Goal: Task Accomplishment & Management: Manage account settings

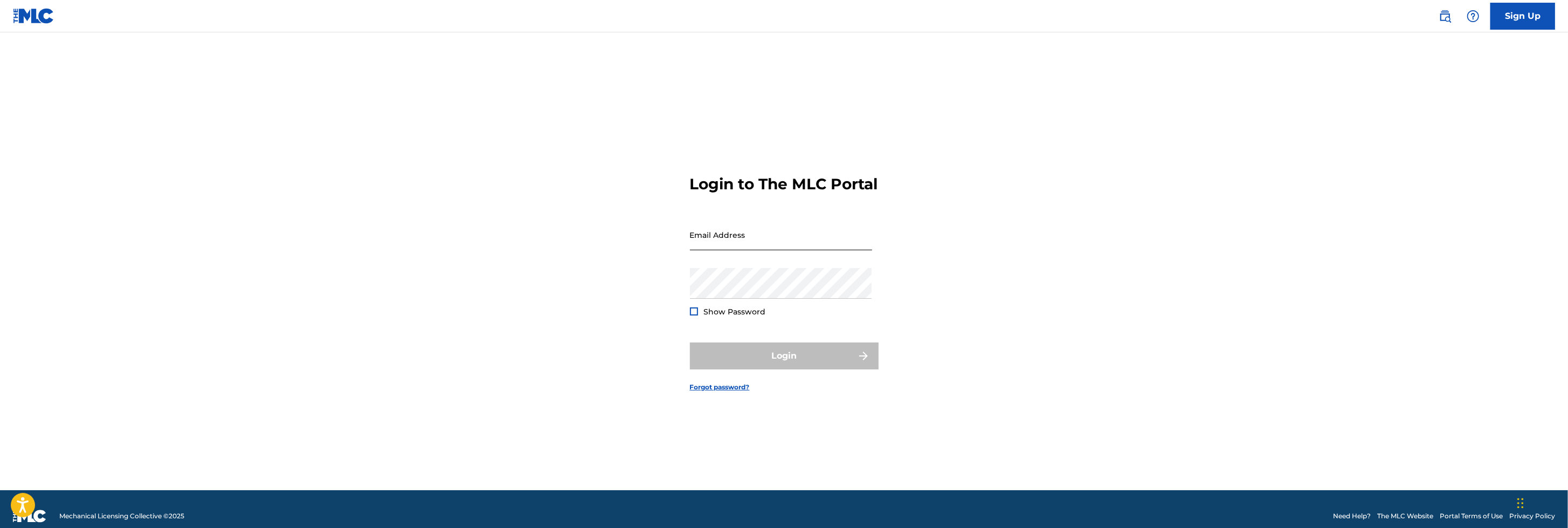
click at [765, 240] on input "Email Address" at bounding box center [781, 235] width 182 height 31
type input "[EMAIL_ADDRESS][DOMAIN_NAME]"
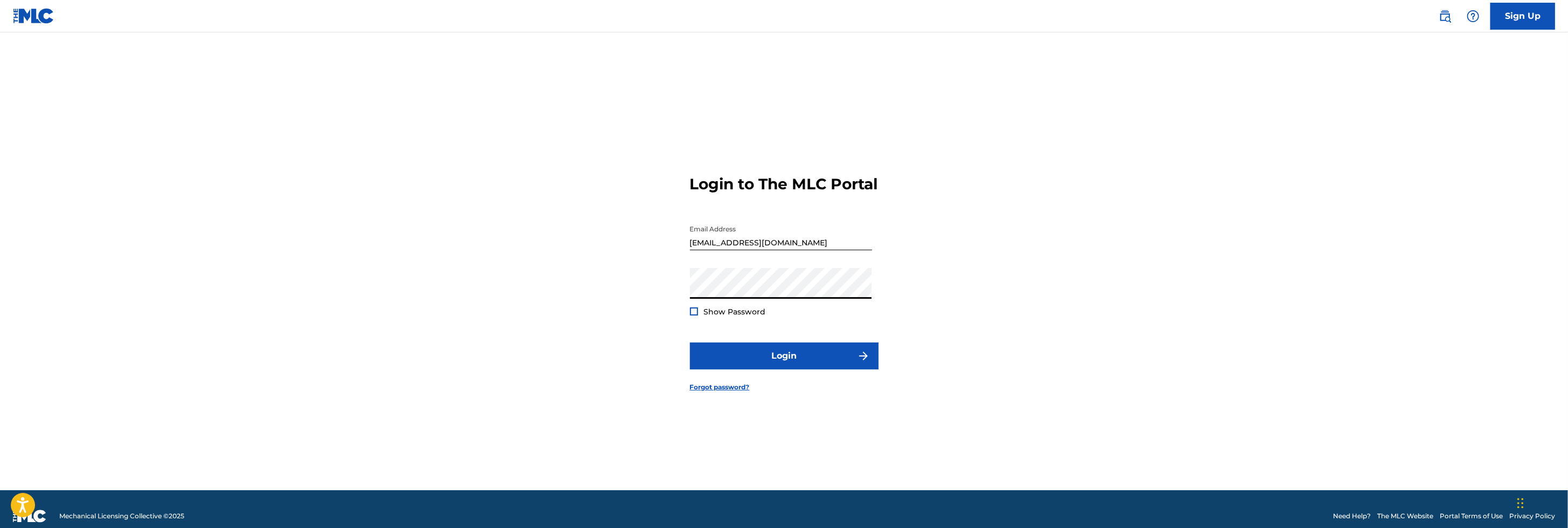
click at [690, 342] on button "Login" at bounding box center [784, 356] width 189 height 27
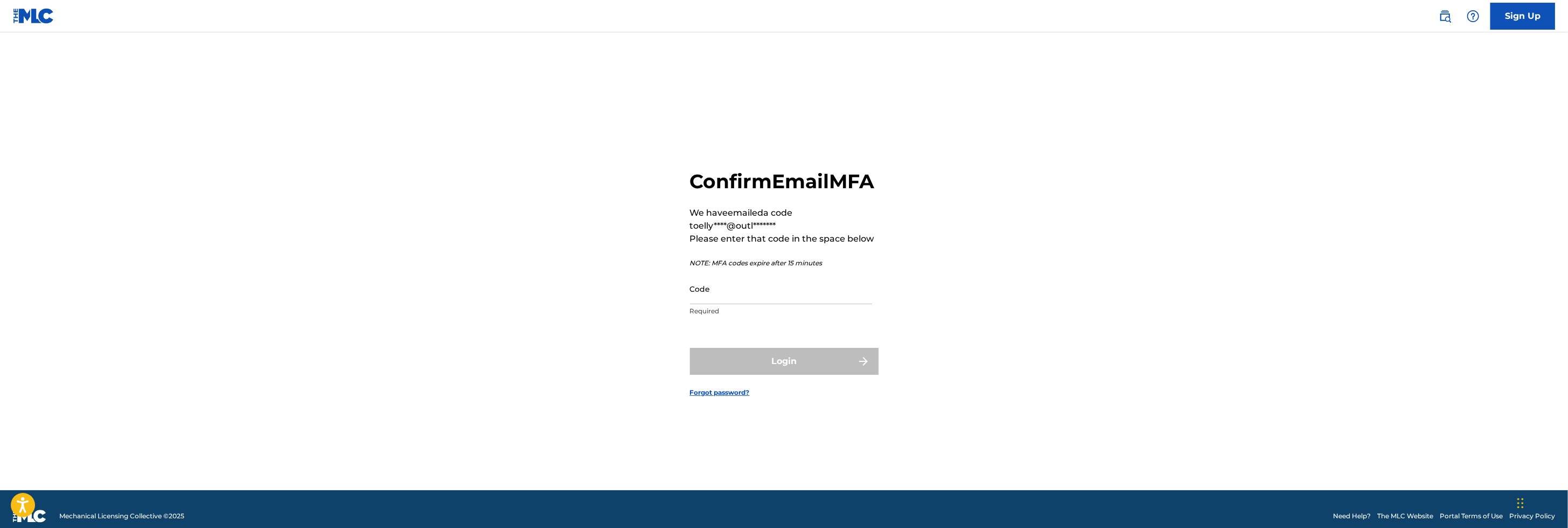
click at [750, 298] on input "Code" at bounding box center [781, 289] width 182 height 31
click at [704, 304] on input "Code" at bounding box center [781, 289] width 182 height 31
paste input "483518"
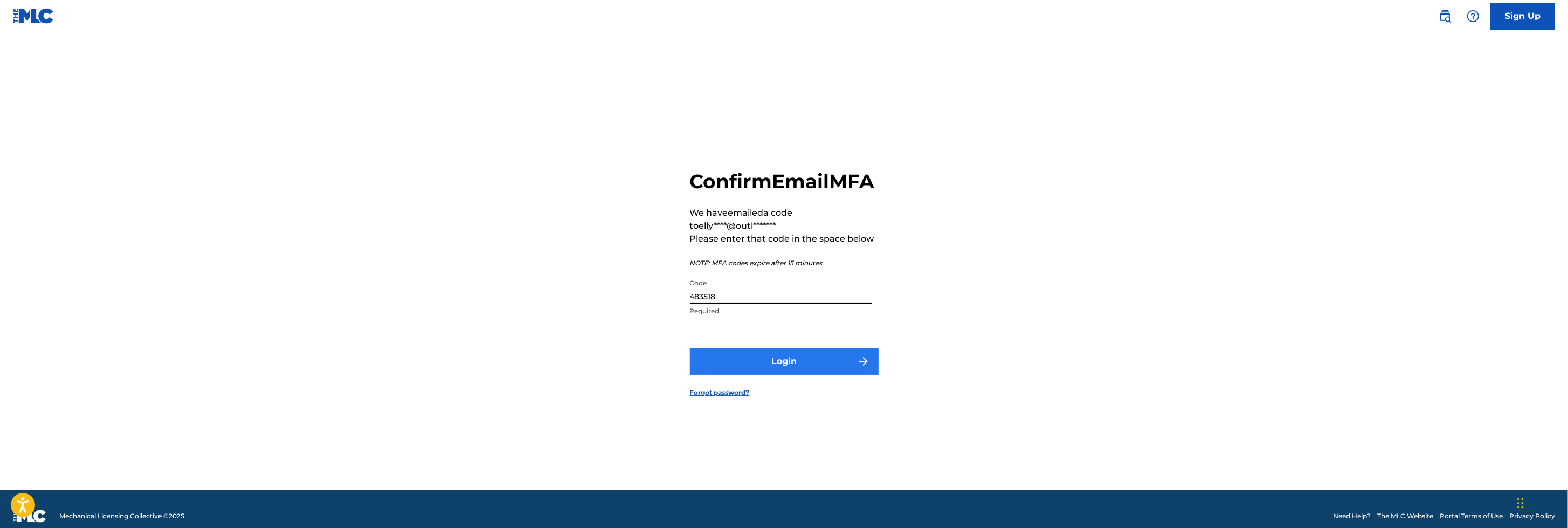
type input "483518"
click at [793, 372] on button "Login" at bounding box center [784, 361] width 189 height 27
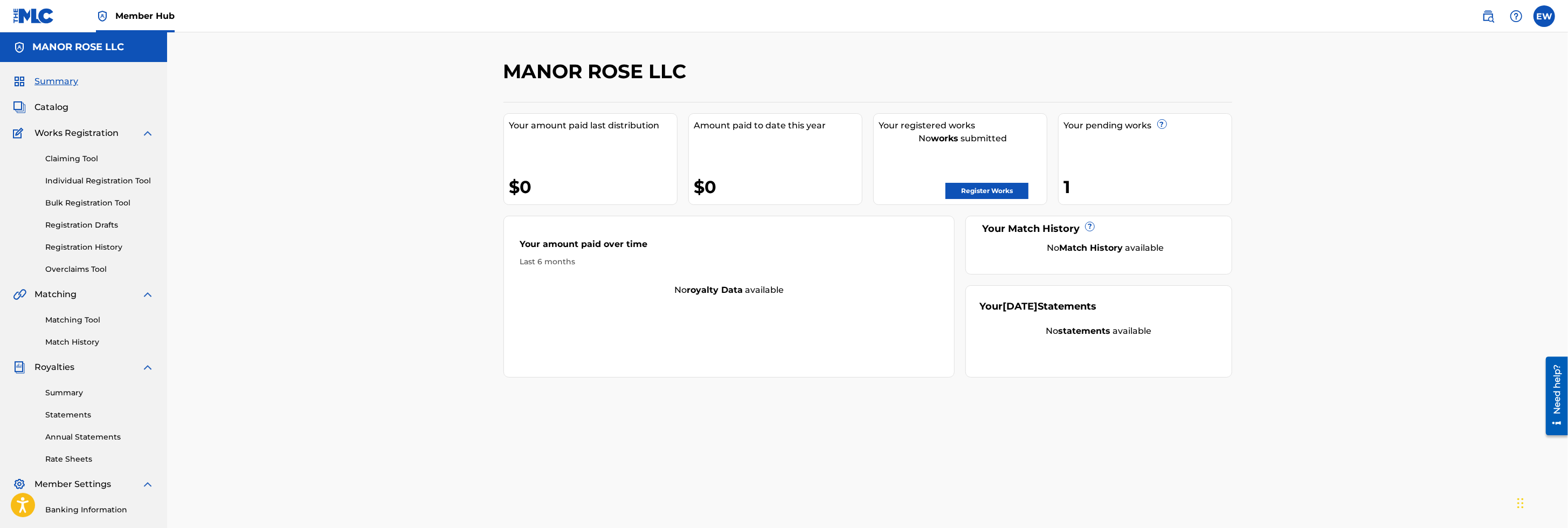
click at [156, 8] on link "Member Hub" at bounding box center [135, 15] width 79 height 32
click at [32, 13] on img at bounding box center [34, 15] width 42 height 15
click at [1548, 18] on label at bounding box center [1544, 16] width 22 height 22
click at [1544, 16] on input "EW [PERSON_NAME] [EMAIL_ADDRESS][DOMAIN_NAME] Notification Preferences Profile …" at bounding box center [1544, 16] width 0 height 0
click at [1443, 154] on p "Log out" at bounding box center [1440, 152] width 26 height 9
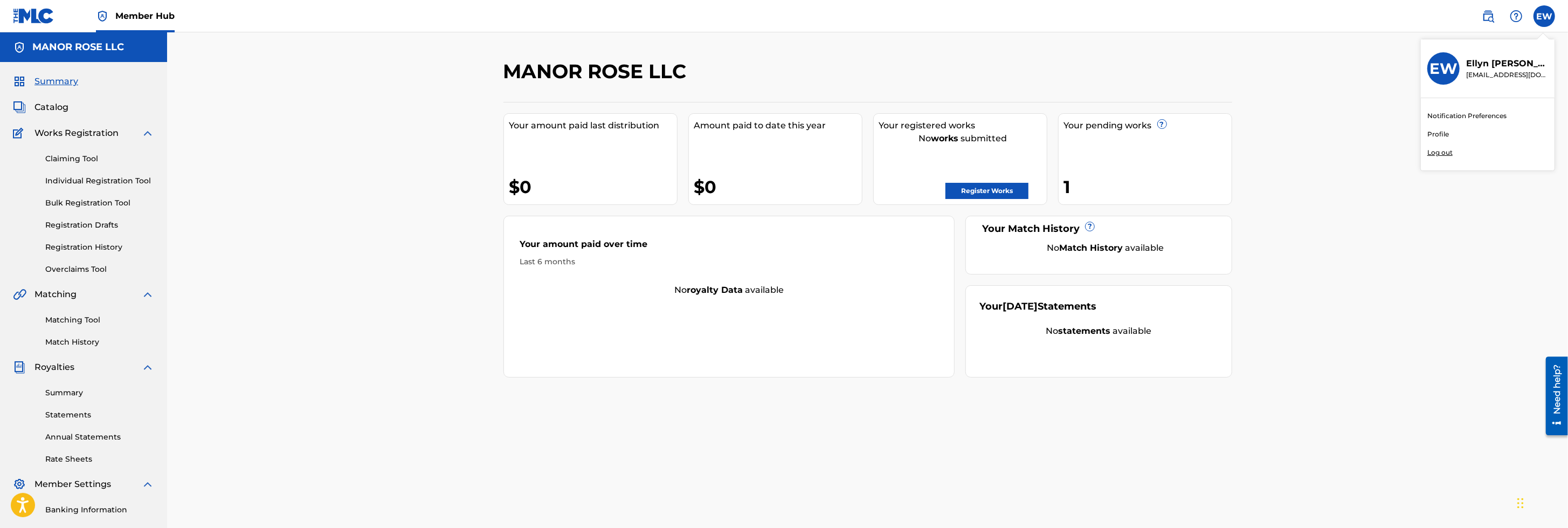
click at [1544, 16] on input "EW [PERSON_NAME] [EMAIL_ADDRESS][DOMAIN_NAME] Notification Preferences Profile …" at bounding box center [1544, 16] width 0 height 0
